Goal: Task Accomplishment & Management: Use online tool/utility

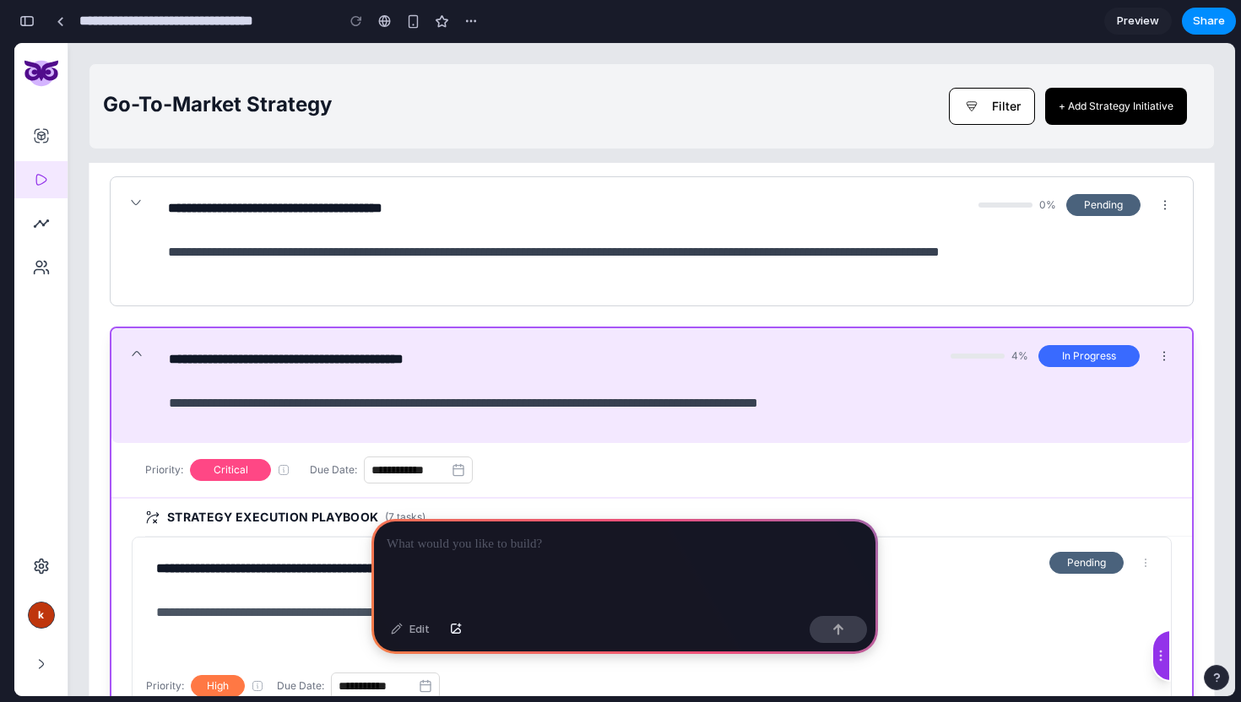
click at [540, 552] on p at bounding box center [625, 544] width 476 height 20
click at [460, 21] on div "button" at bounding box center [462, 21] width 14 height 14
click at [460, 21] on div "Duplicate Delete" at bounding box center [620, 351] width 1241 height 702
click at [460, 21] on div "button" at bounding box center [462, 21] width 14 height 14
click at [341, 19] on div "Duplicate Delete" at bounding box center [620, 351] width 1241 height 702
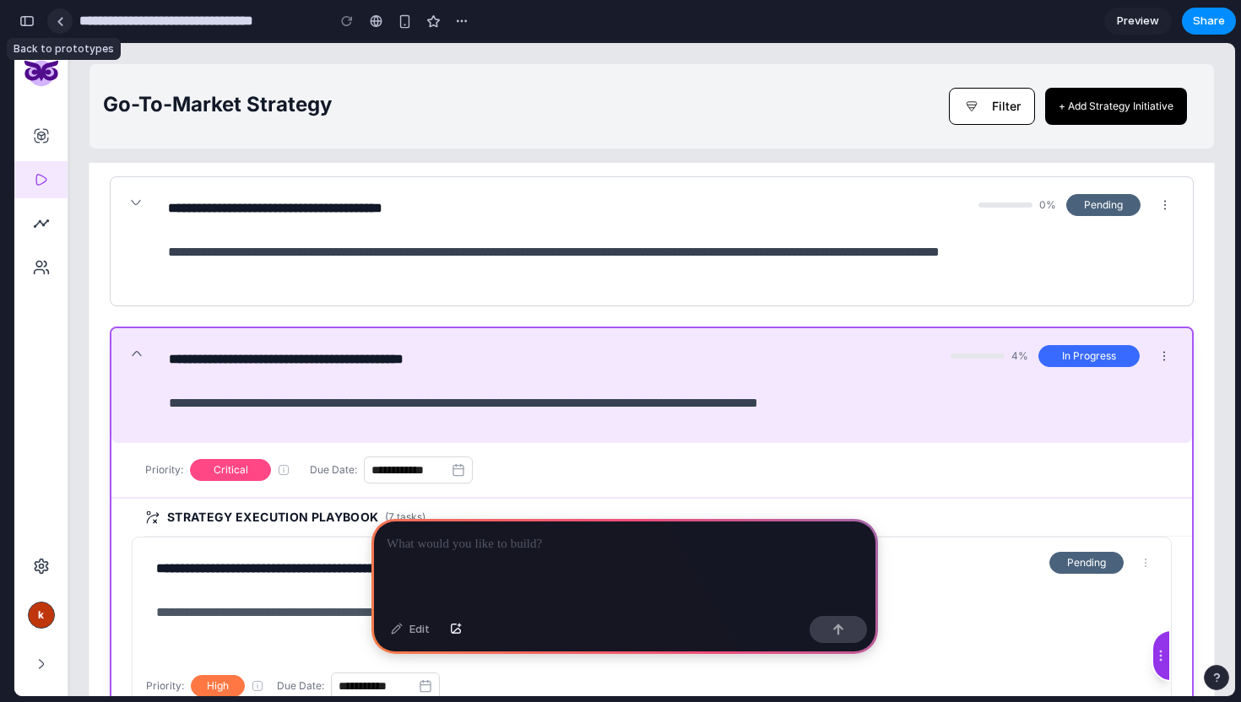
click at [65, 27] on link at bounding box center [59, 20] width 25 height 25
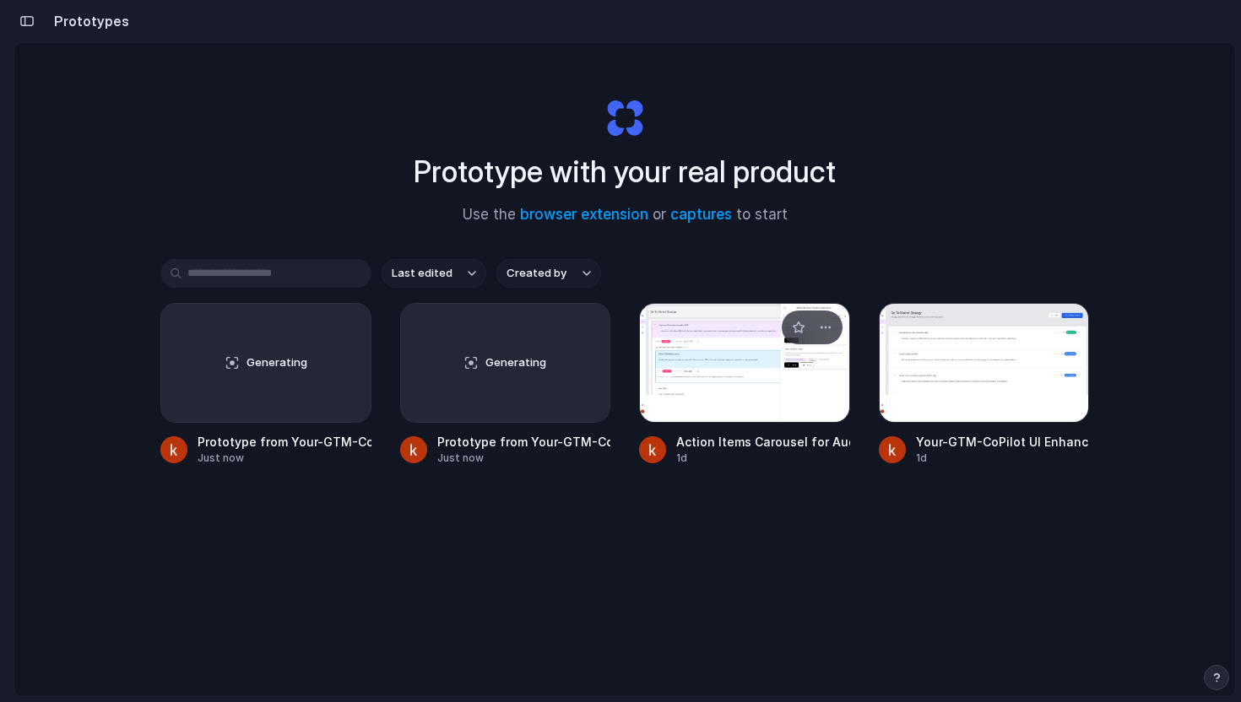
click at [722, 351] on div at bounding box center [744, 363] width 211 height 120
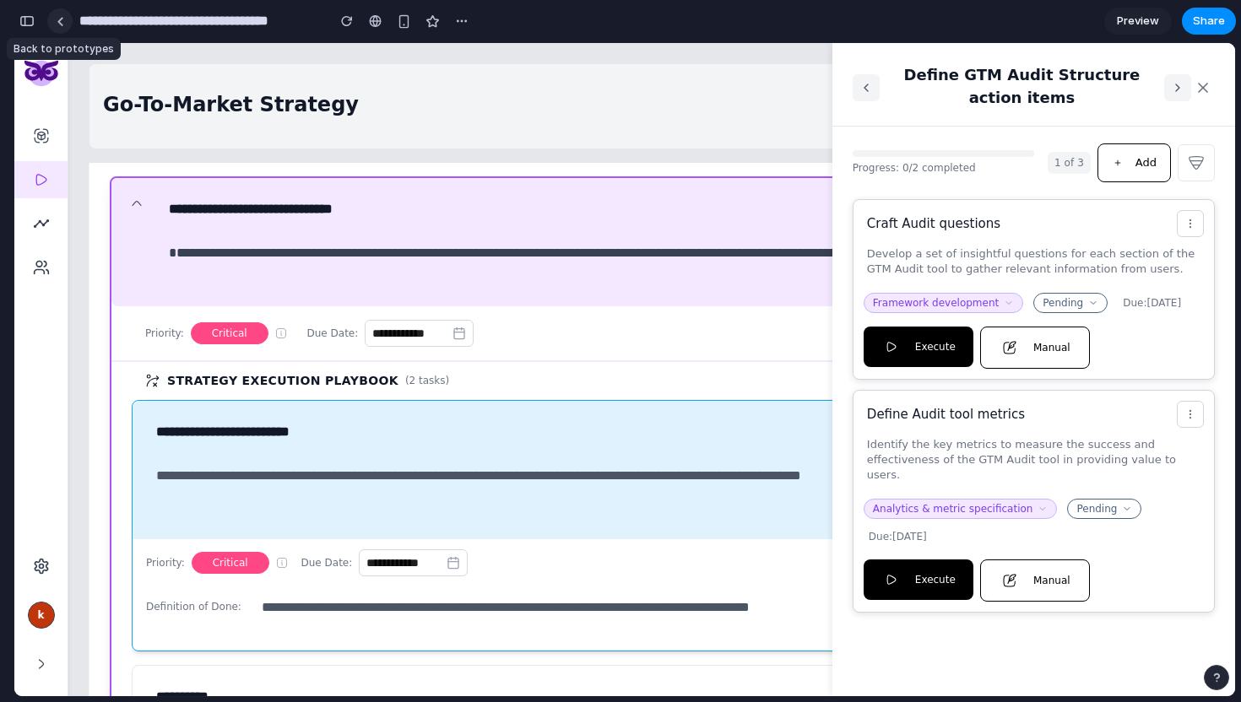
click at [62, 18] on div at bounding box center [61, 21] width 8 height 9
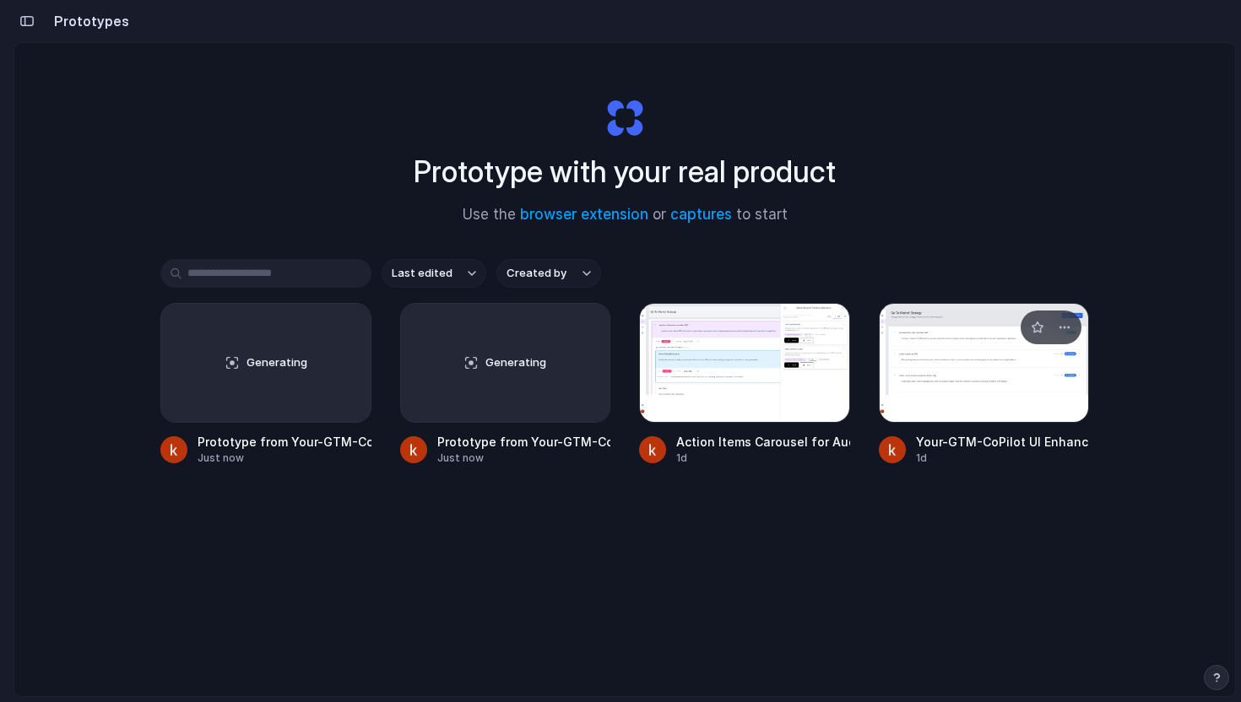
click at [983, 399] on div at bounding box center [984, 363] width 211 height 120
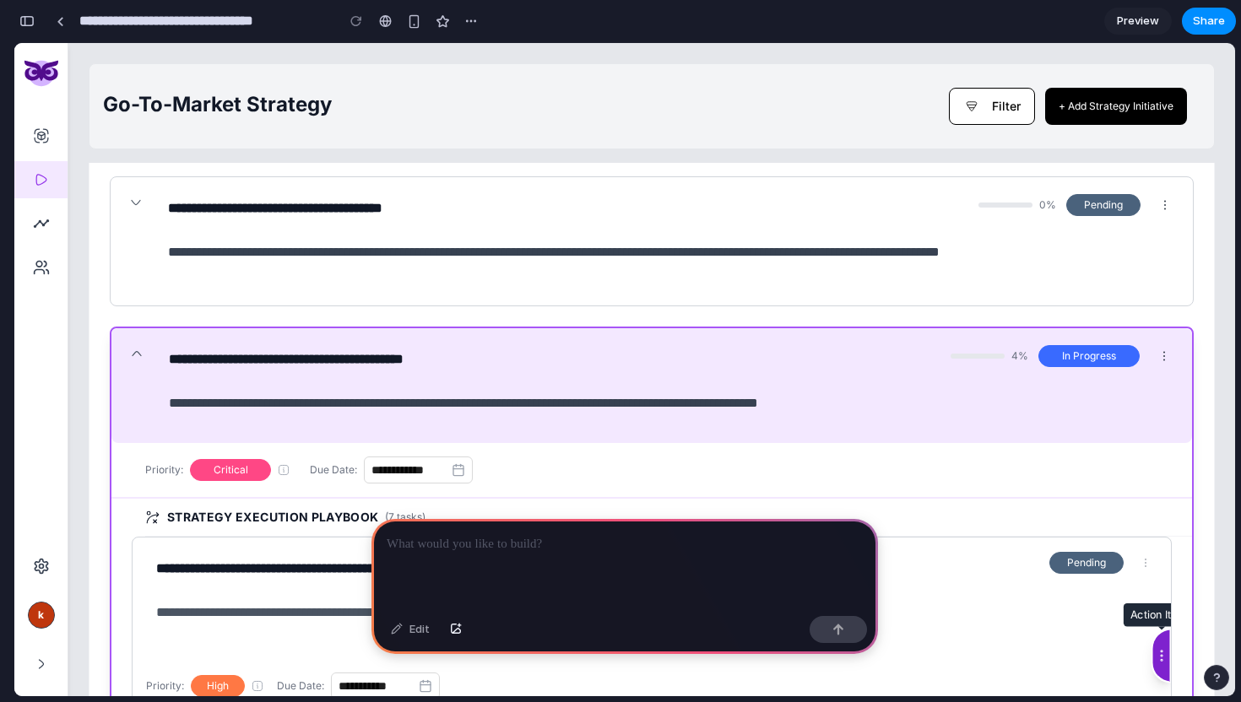
click at [1158, 650] on icon "Manage action items" at bounding box center [1161, 656] width 14 height 14
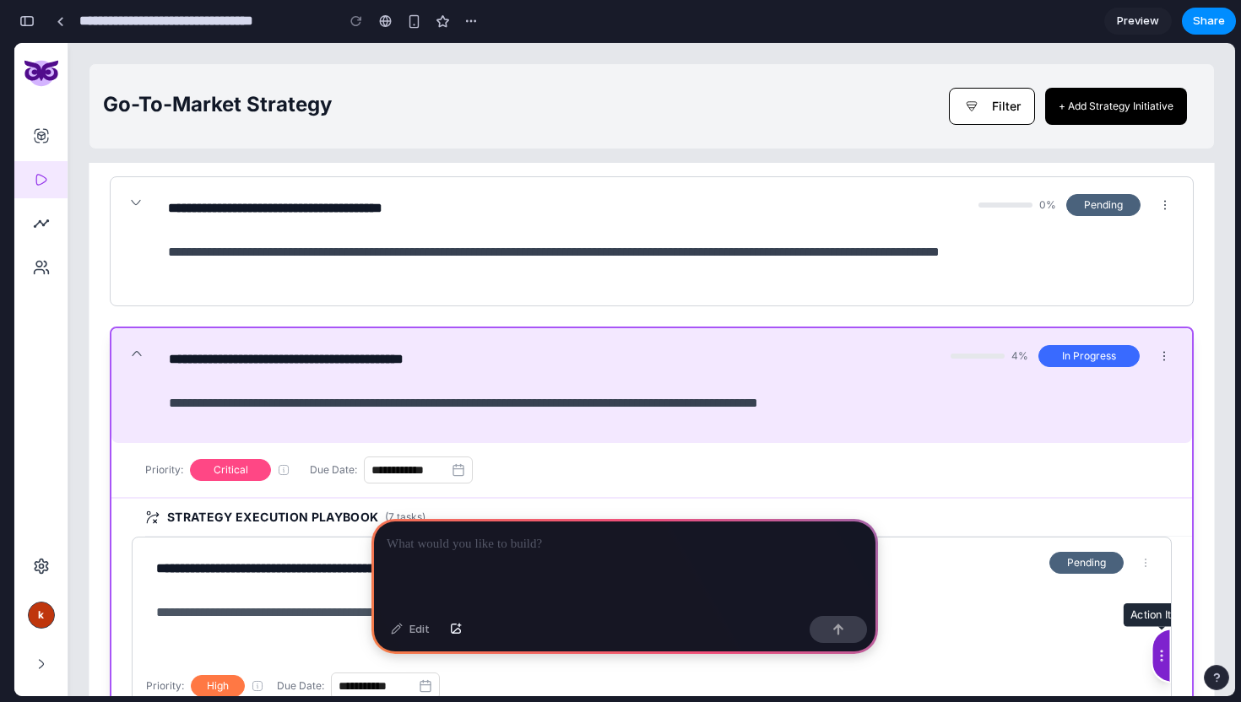
click at [1158, 650] on icon "Manage action items" at bounding box center [1161, 656] width 14 height 14
click at [26, 27] on button "button" at bounding box center [27, 21] width 27 height 27
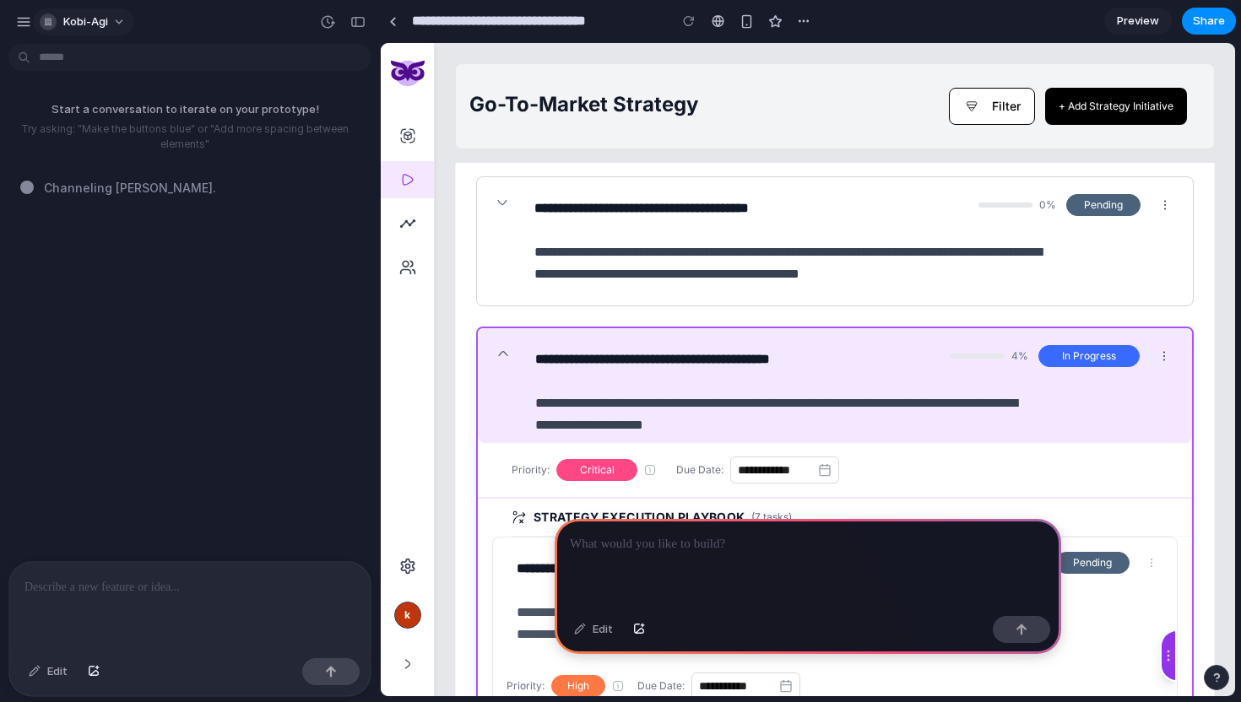
click at [113, 22] on button "kobi-agi" at bounding box center [83, 21] width 101 height 27
click at [176, 390] on div "Settings Invite members Change theme Sign out" at bounding box center [620, 351] width 1241 height 702
click at [95, 671] on div "button" at bounding box center [94, 672] width 12 height 10
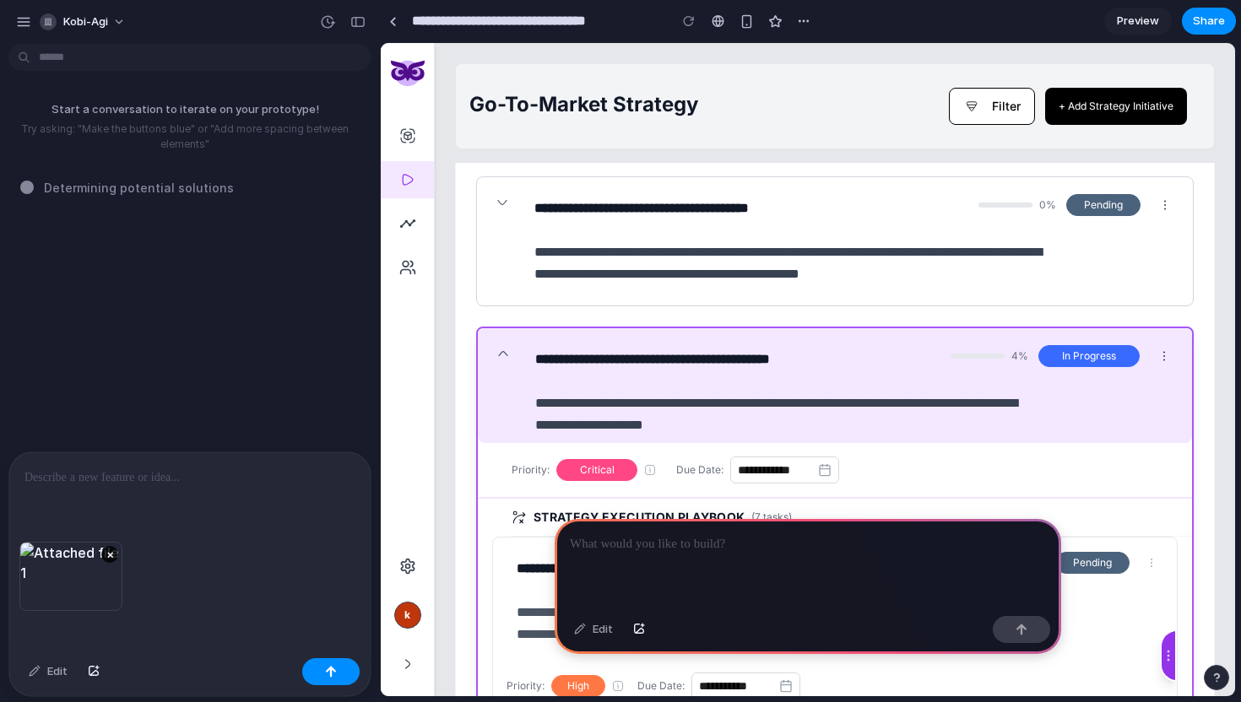
click at [117, 624] on div "×" at bounding box center [189, 597] width 361 height 110
click at [95, 460] on div at bounding box center [189, 496] width 361 height 89
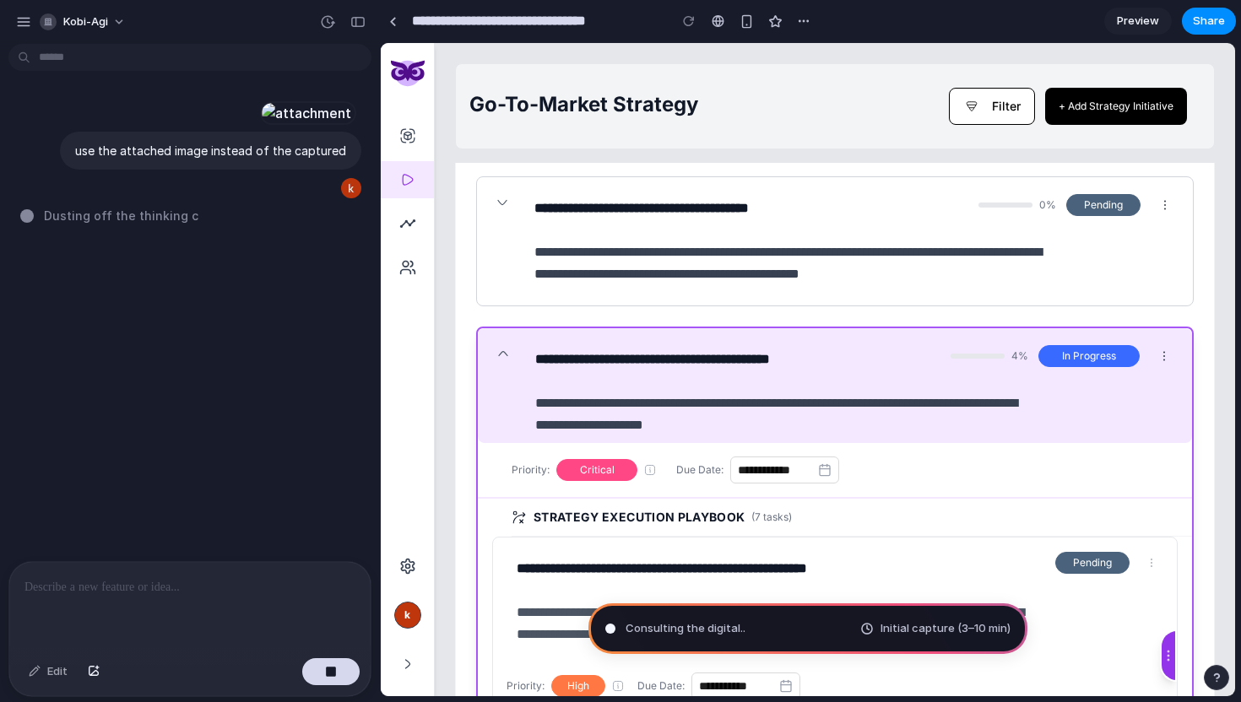
type input "**********"
